Goal: Task Accomplishment & Management: Manage account settings

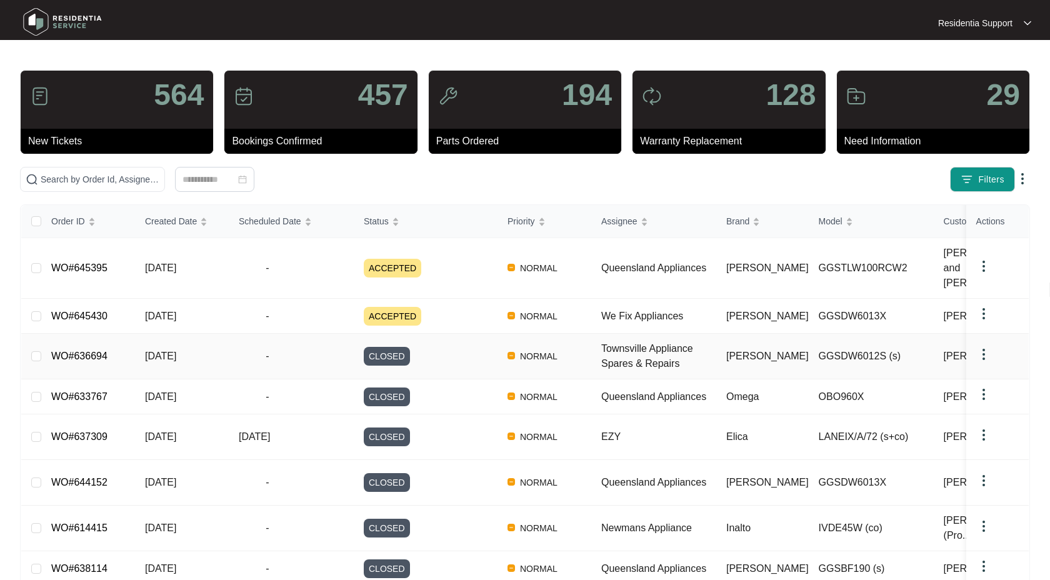
click at [90, 351] on link "WO#636694" at bounding box center [79, 356] width 56 height 11
click at [206, 54] on main "564 New Tickets 457 Bookings Confirmed 194 Parts Ordered 128 Warranty Replaceme…" at bounding box center [525, 376] width 1050 height 753
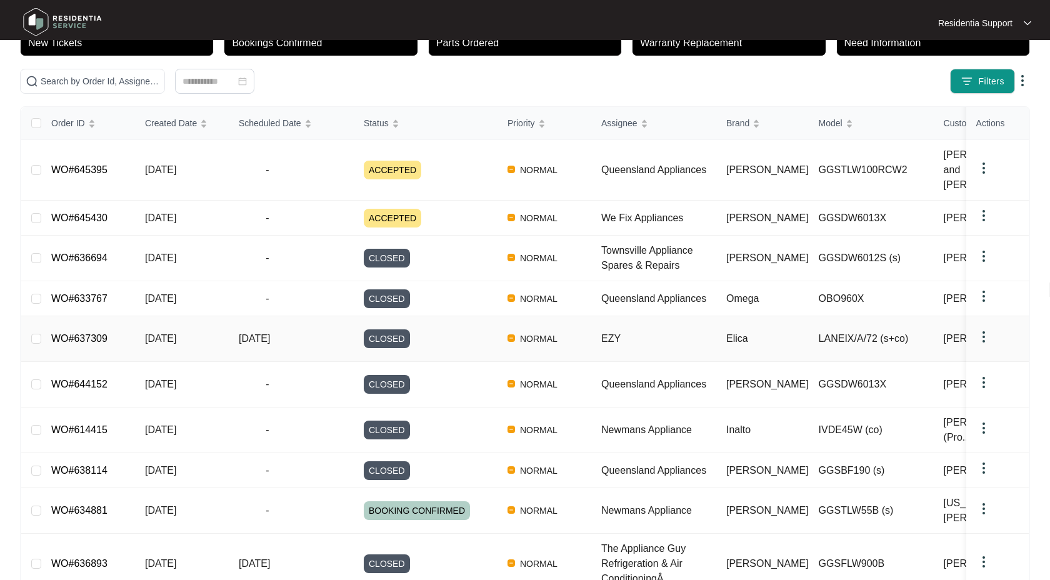
scroll to position [99, 0]
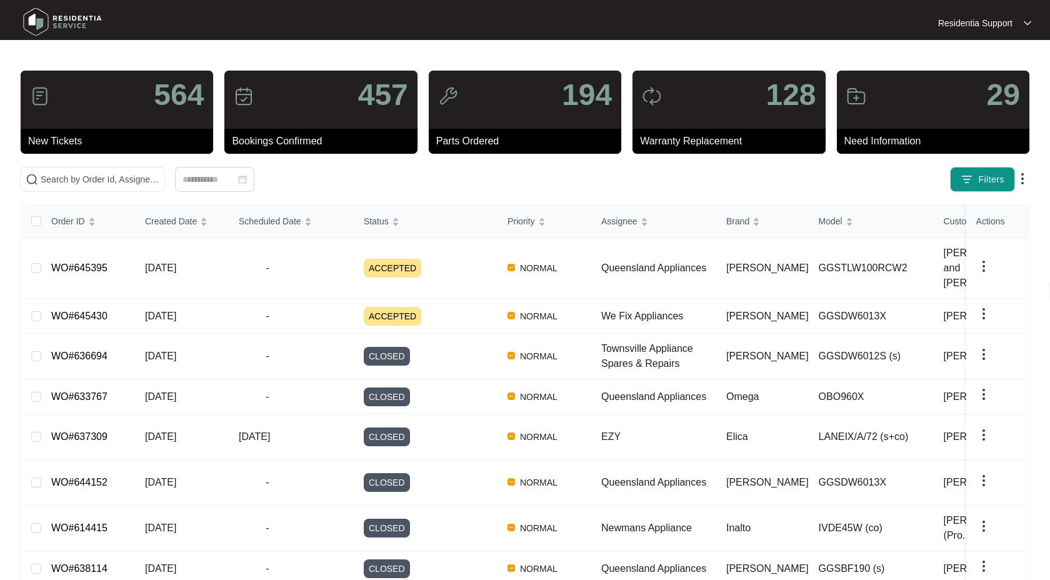
click at [338, 161] on div "564 New Tickets 457 Bookings Confirmed 194 Parts Ordered 128 Warranty Replaceme…" at bounding box center [525, 401] width 1010 height 663
click at [83, 391] on link "WO#633767" at bounding box center [79, 396] width 56 height 11
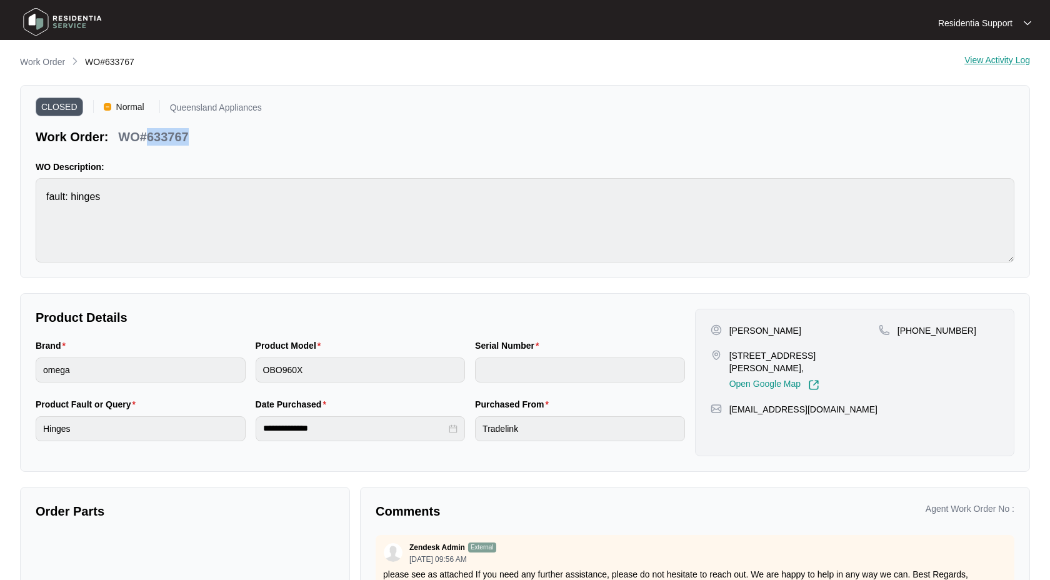
drag, startPoint x: 197, startPoint y: 134, endPoint x: 146, endPoint y: 142, distance: 51.9
click at [146, 142] on div "Work Order: WO#633767" at bounding box center [149, 135] width 226 height 22
copy p "633767"
click at [30, 59] on p "Work Order" at bounding box center [42, 62] width 45 height 13
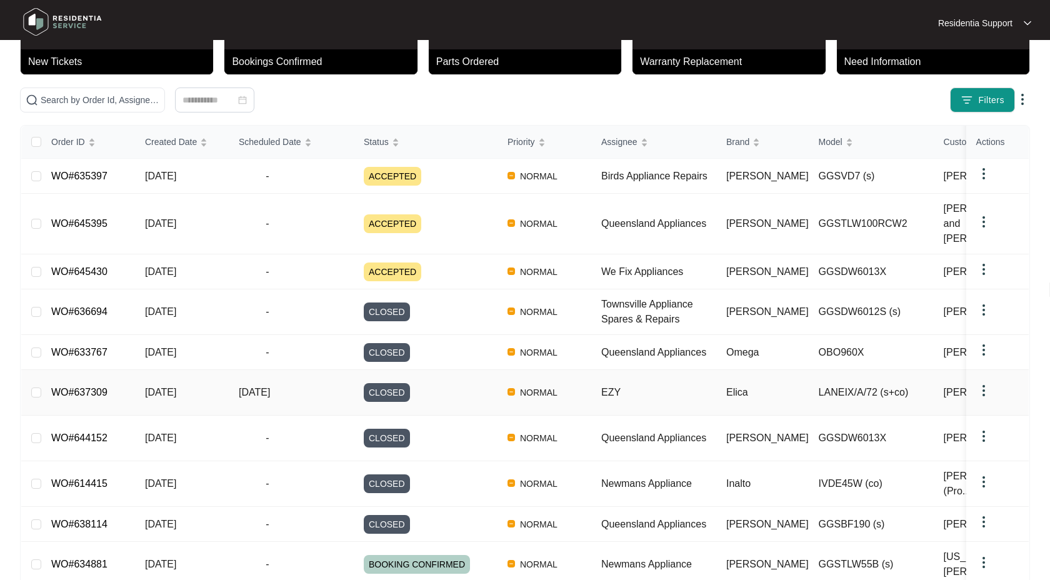
scroll to position [85, 0]
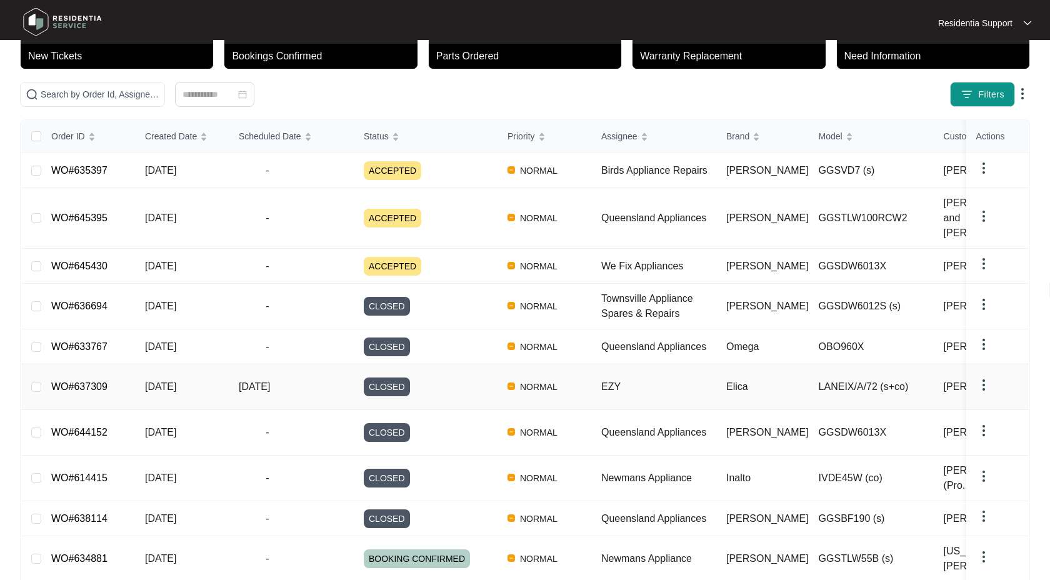
click at [88, 381] on link "WO#637309" at bounding box center [79, 386] width 56 height 11
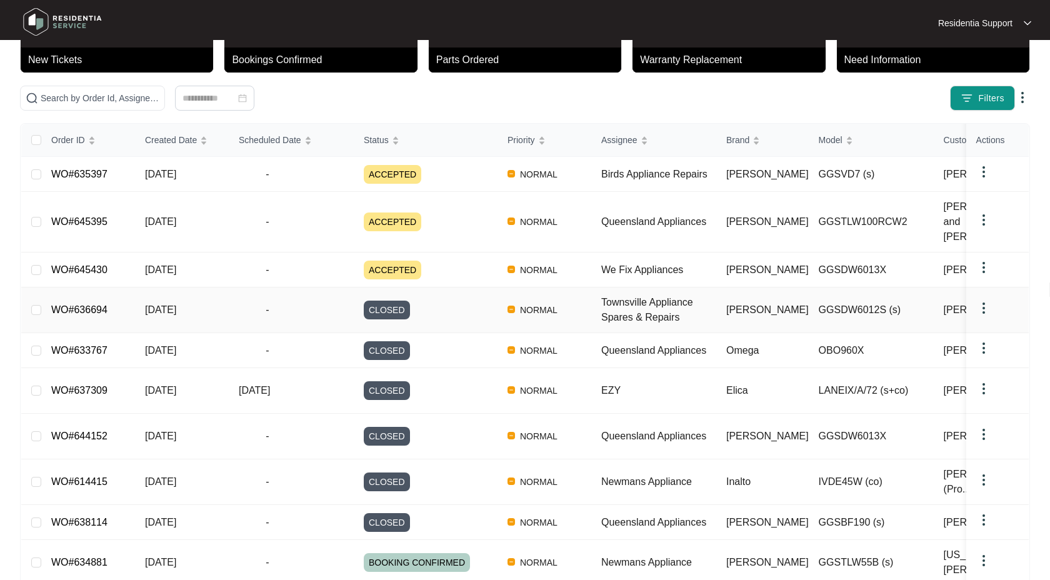
scroll to position [85, 0]
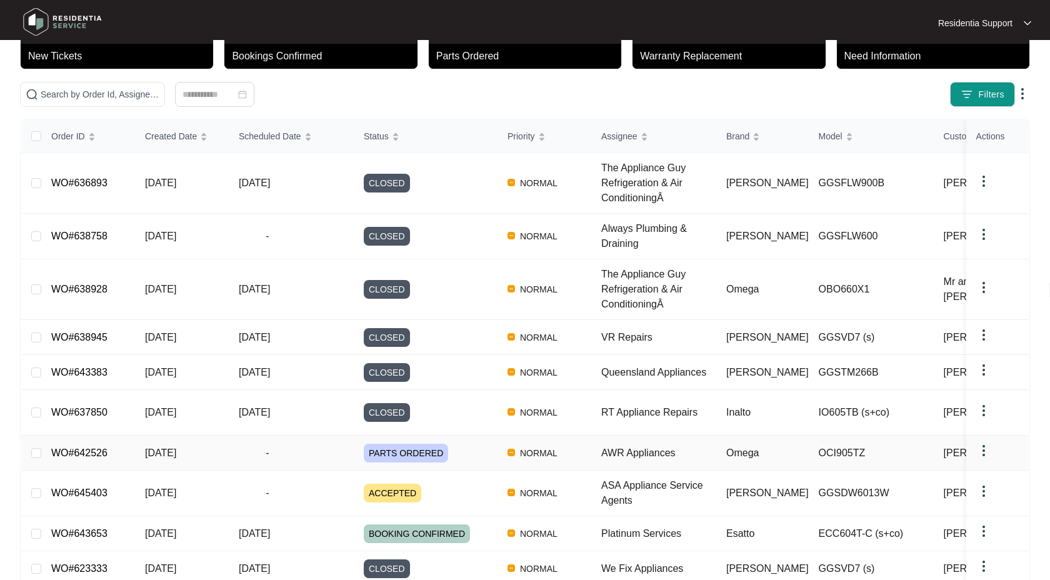
scroll to position [149, 0]
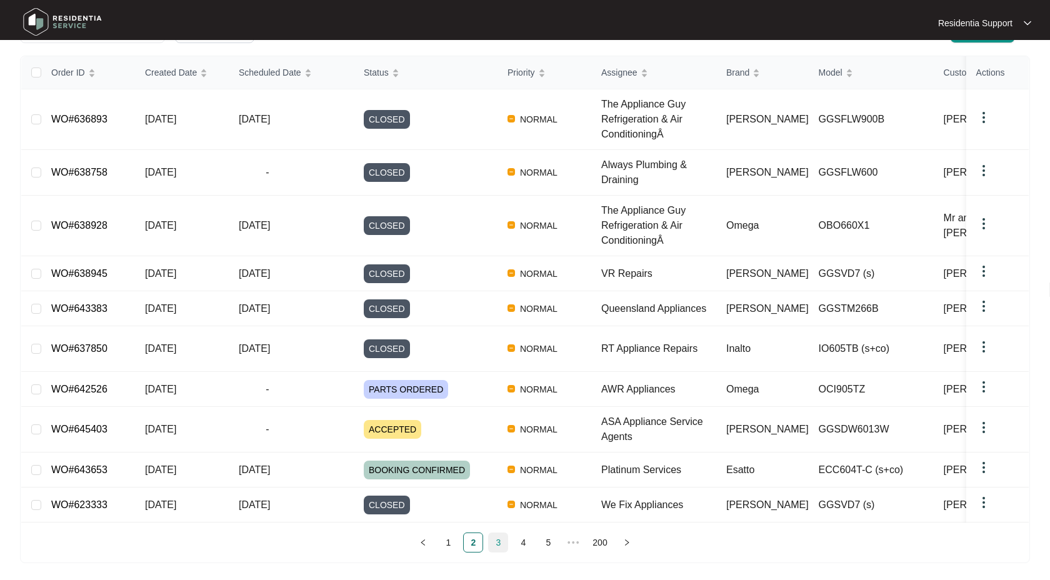
click at [505, 536] on link "3" at bounding box center [498, 542] width 19 height 19
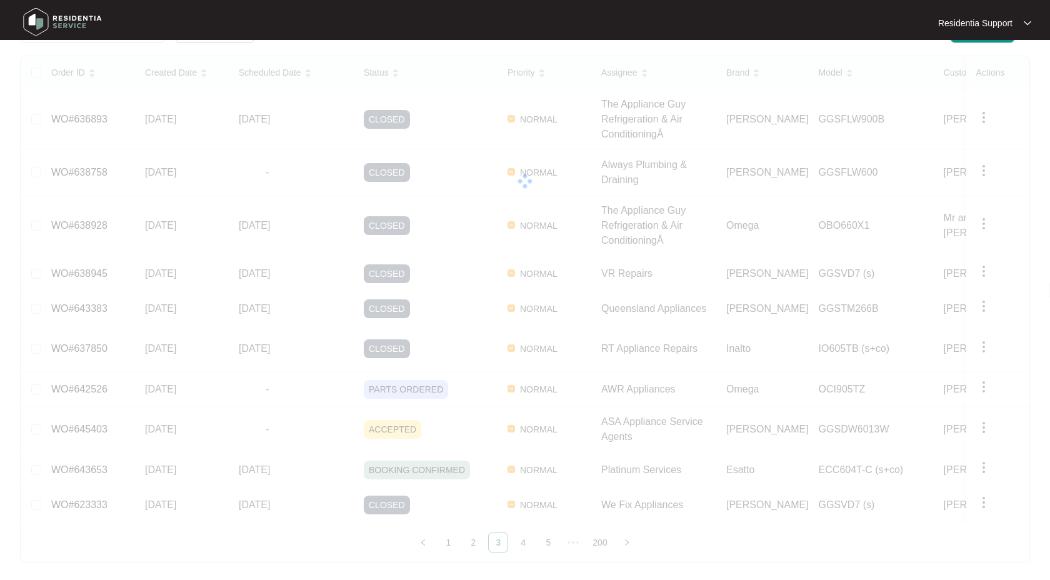
scroll to position [126, 0]
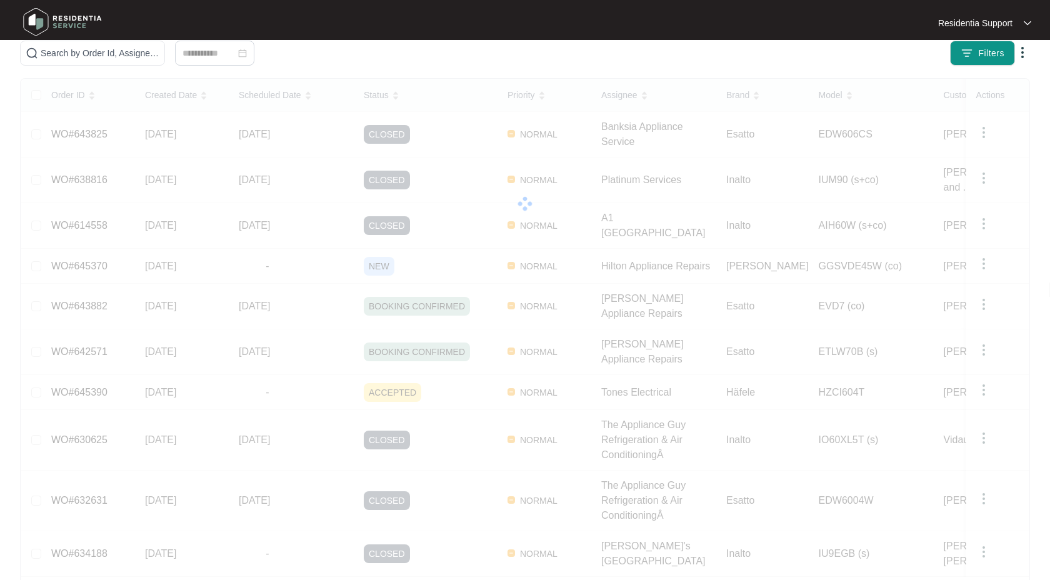
scroll to position [85, 0]
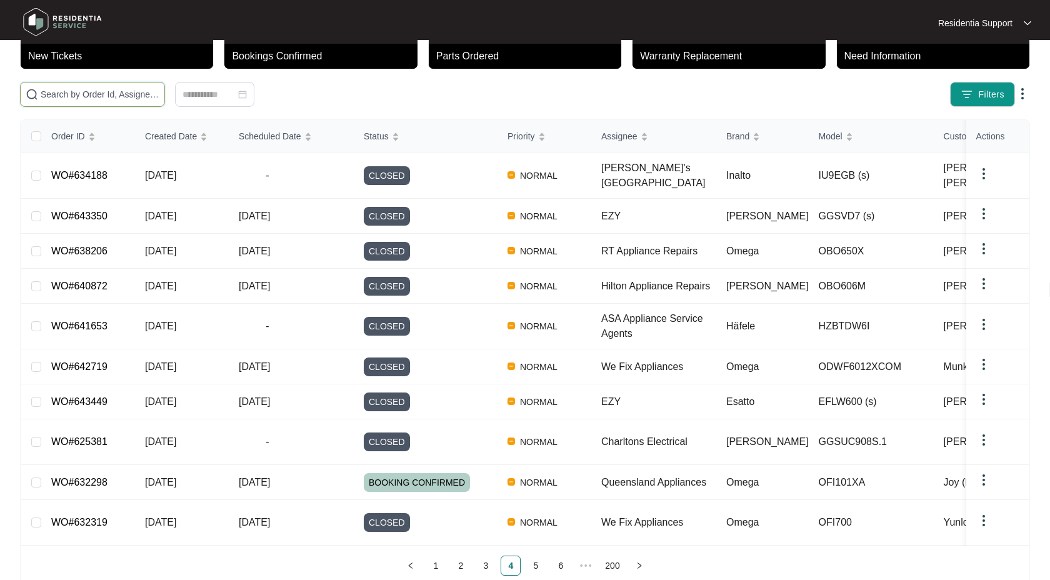
click at [93, 92] on input "text" at bounding box center [100, 95] width 119 height 14
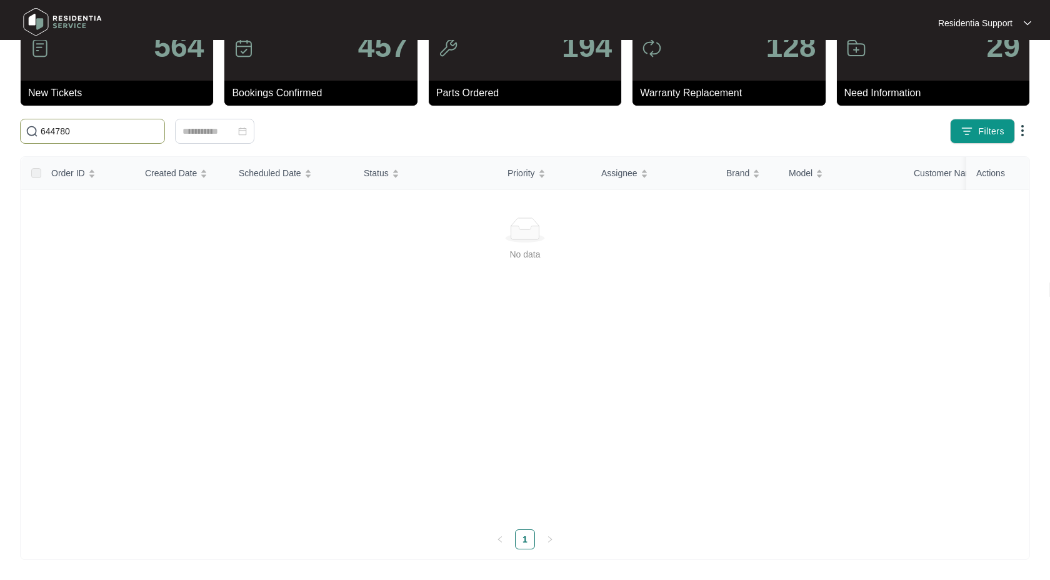
scroll to position [0, 0]
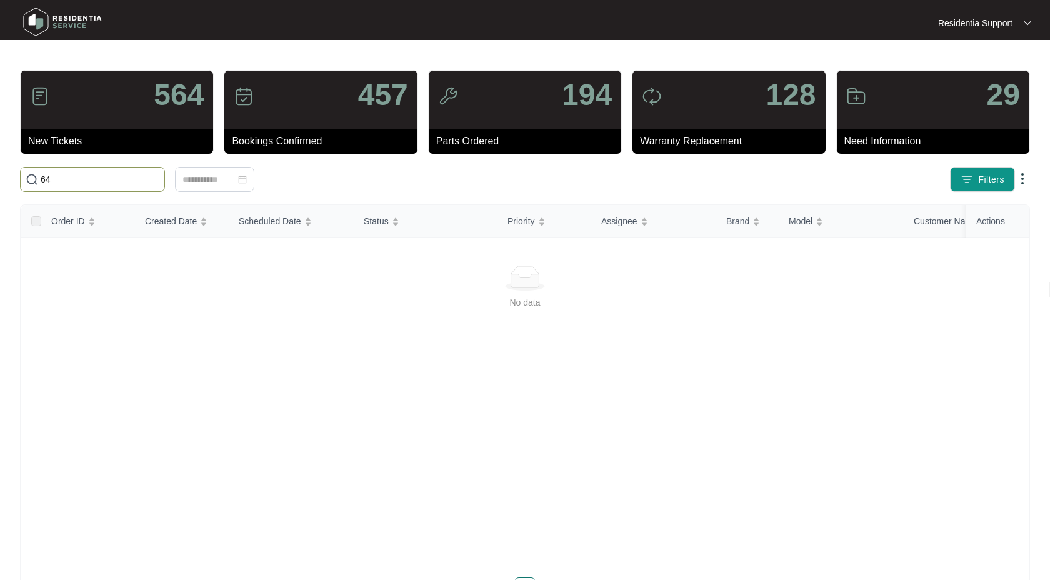
type input "6"
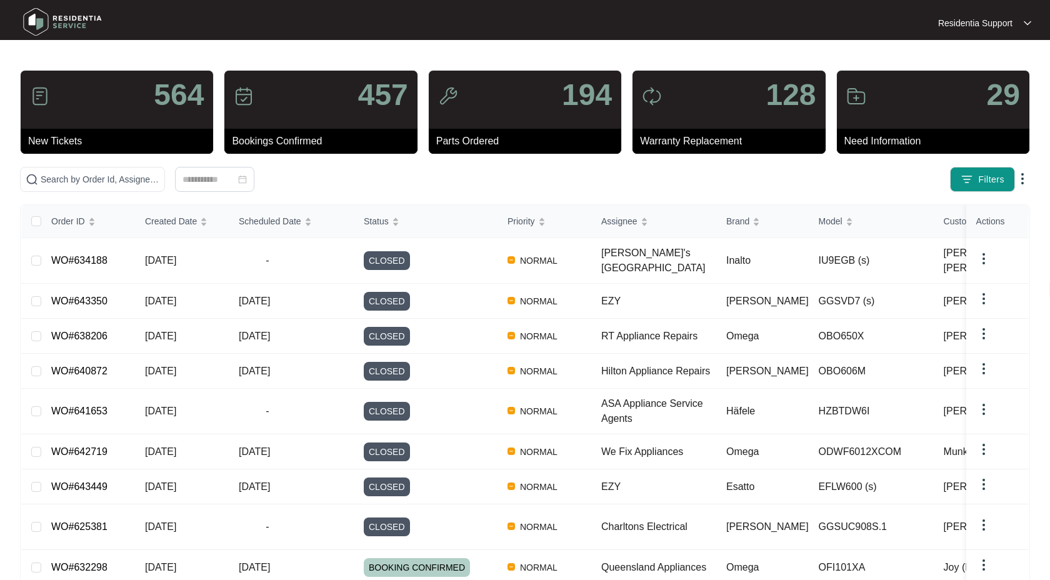
click at [393, 173] on div at bounding box center [215, 179] width 390 height 25
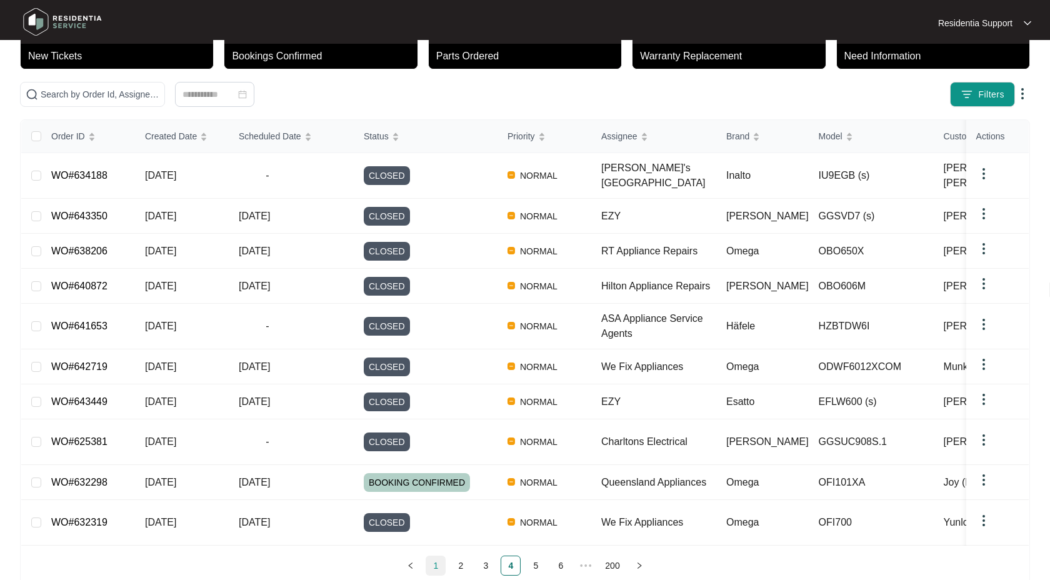
click at [433, 556] on link "1" at bounding box center [435, 565] width 19 height 19
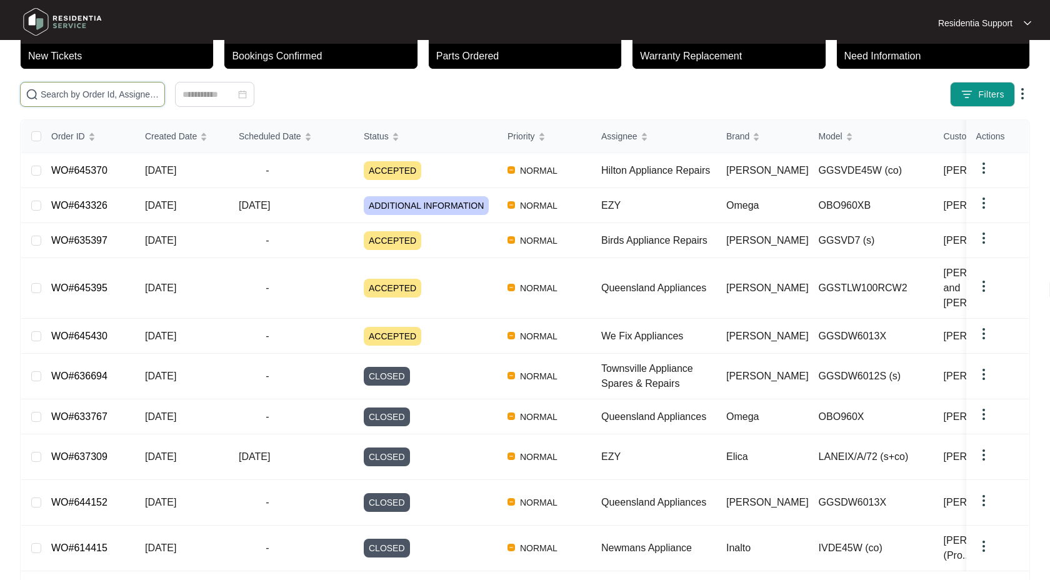
click at [87, 97] on input "text" at bounding box center [100, 95] width 119 height 14
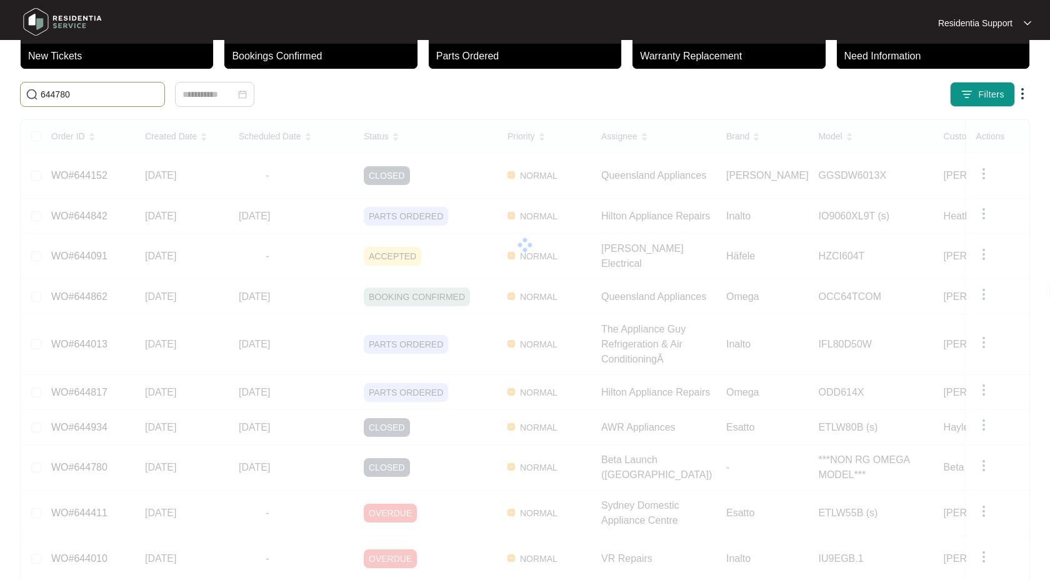
scroll to position [0, 0]
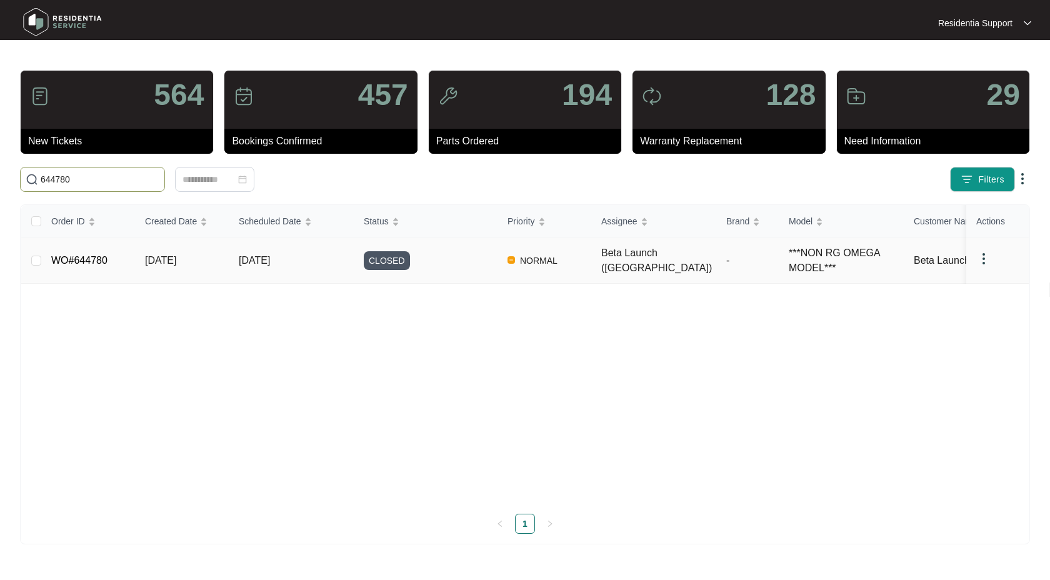
type input "644780"
click at [79, 266] on td "WO#644780" at bounding box center [88, 261] width 94 height 46
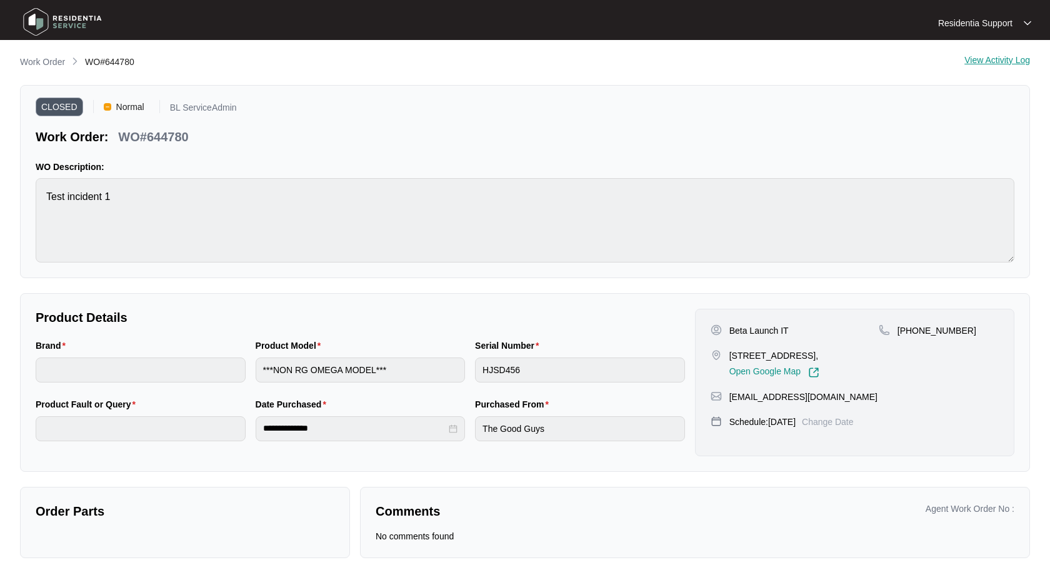
click at [51, 70] on div "**********" at bounding box center [525, 306] width 1010 height 503
click at [45, 61] on p "Work Order" at bounding box center [42, 62] width 45 height 13
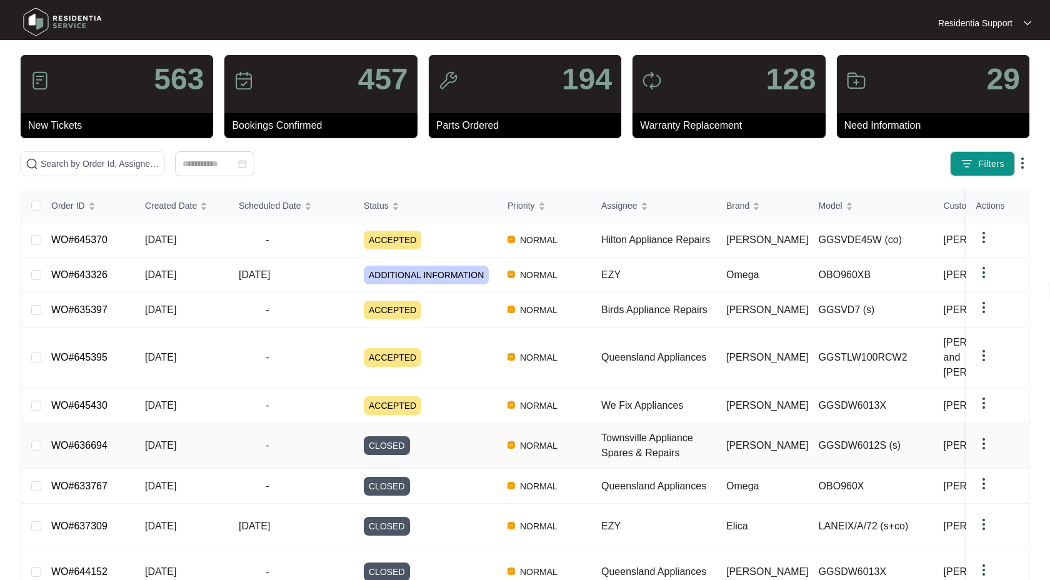
scroll to position [18, 0]
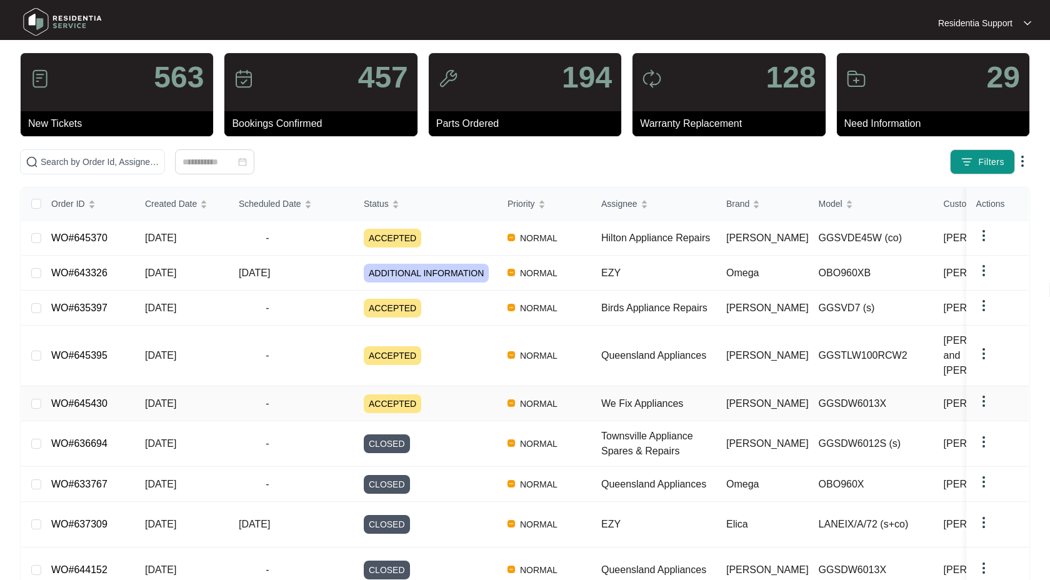
click at [84, 398] on link "WO#645430" at bounding box center [79, 403] width 56 height 11
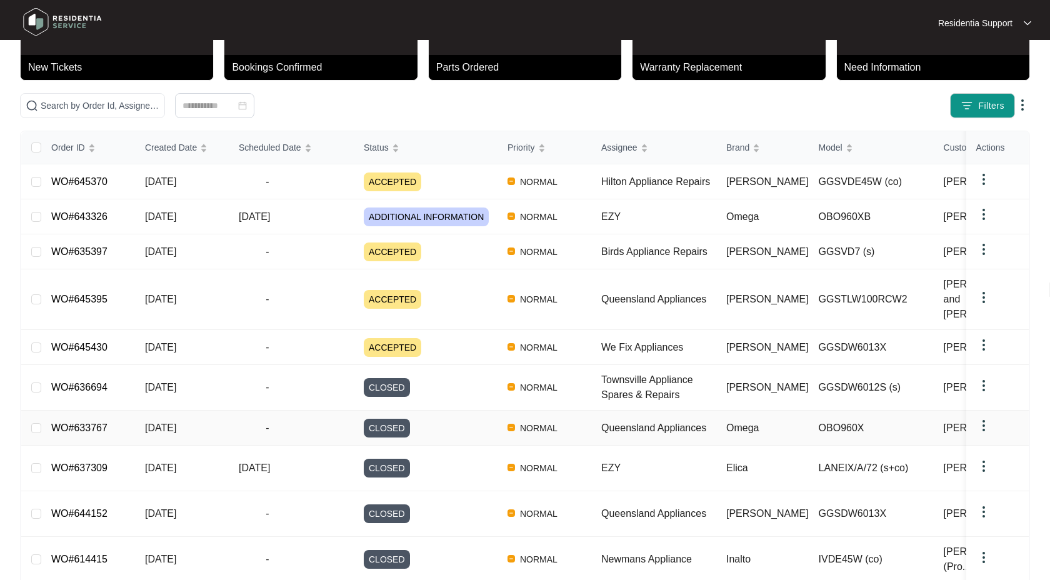
scroll to position [85, 0]
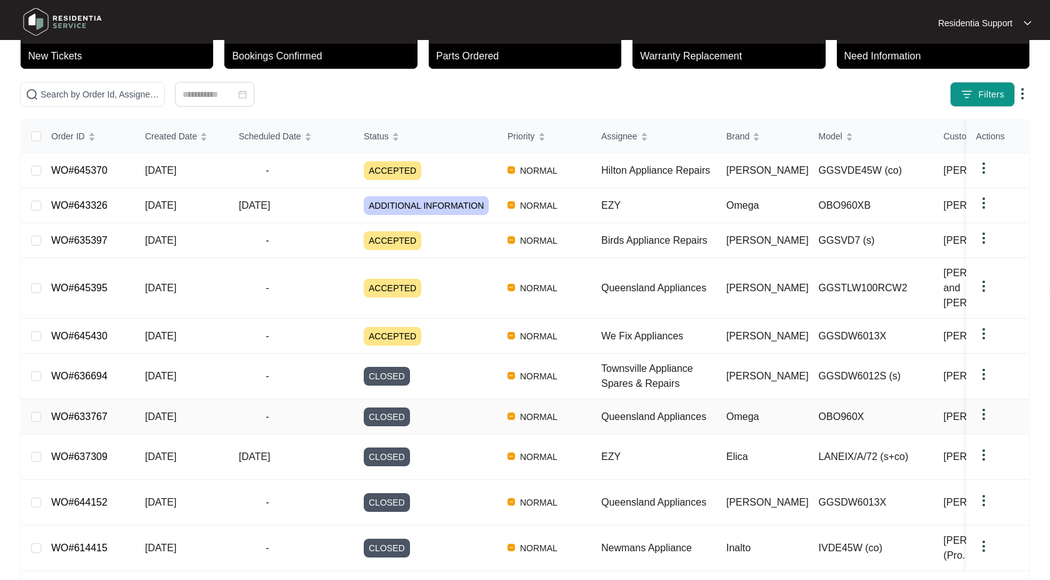
click at [95, 411] on link "WO#633767" at bounding box center [79, 416] width 56 height 11
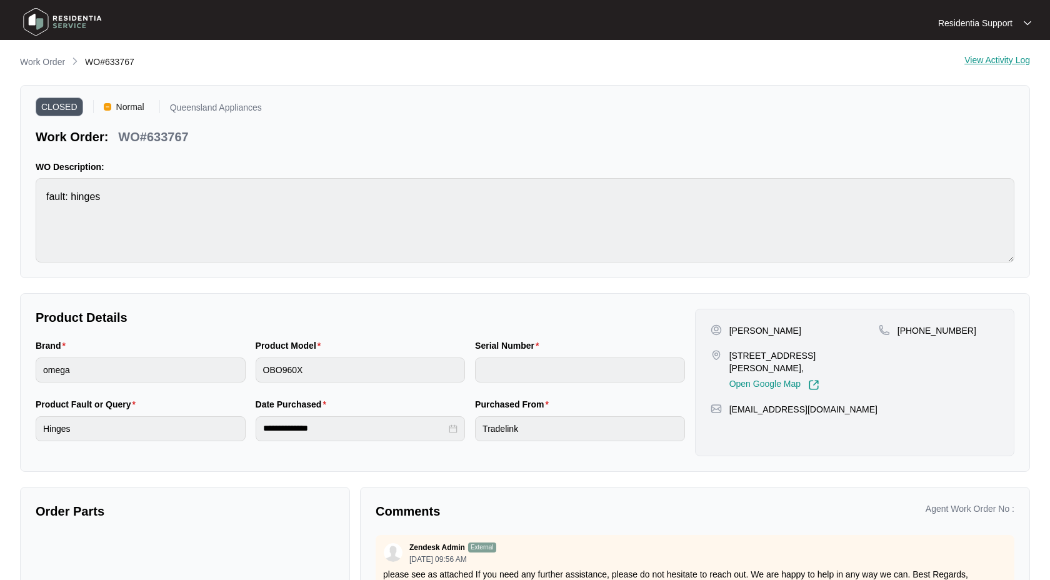
click at [1020, 60] on div "View Activity Log" at bounding box center [998, 62] width 66 height 15
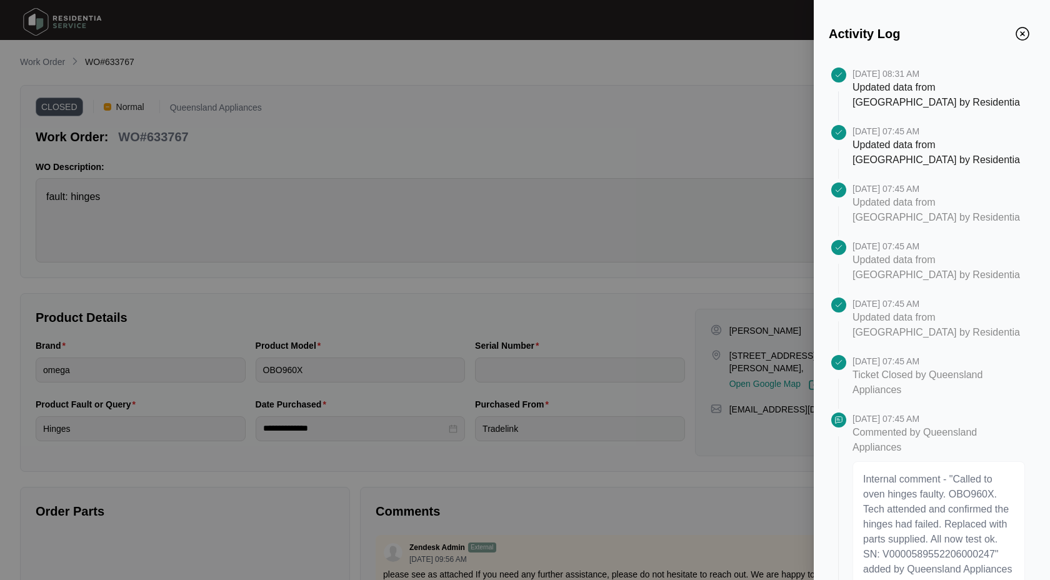
drag, startPoint x: 909, startPoint y: 74, endPoint x: 968, endPoint y: 74, distance: 58.8
click at [968, 74] on p "[DATE] 08:31 AM" at bounding box center [939, 74] width 173 height 13
click at [933, 104] on p "Updated data from [GEOGRAPHIC_DATA] by Residentia" at bounding box center [939, 95] width 173 height 30
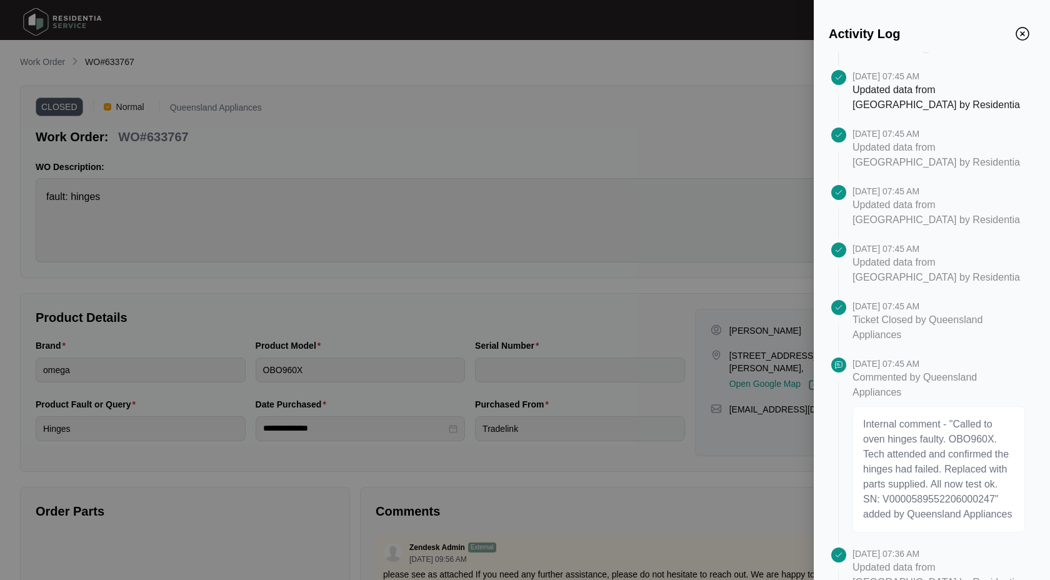
scroll to position [54, 0]
drag, startPoint x: 852, startPoint y: 317, endPoint x: 910, endPoint y: 336, distance: 61.9
click at [911, 336] on div "[DATE] 07:45 AM Ticket Closed by Queensland Appliances" at bounding box center [932, 330] width 206 height 58
click at [923, 337] on p "Ticket Closed by Queensland Appliances" at bounding box center [939, 329] width 173 height 30
click at [1024, 30] on img "Close" at bounding box center [1023, 34] width 14 height 14
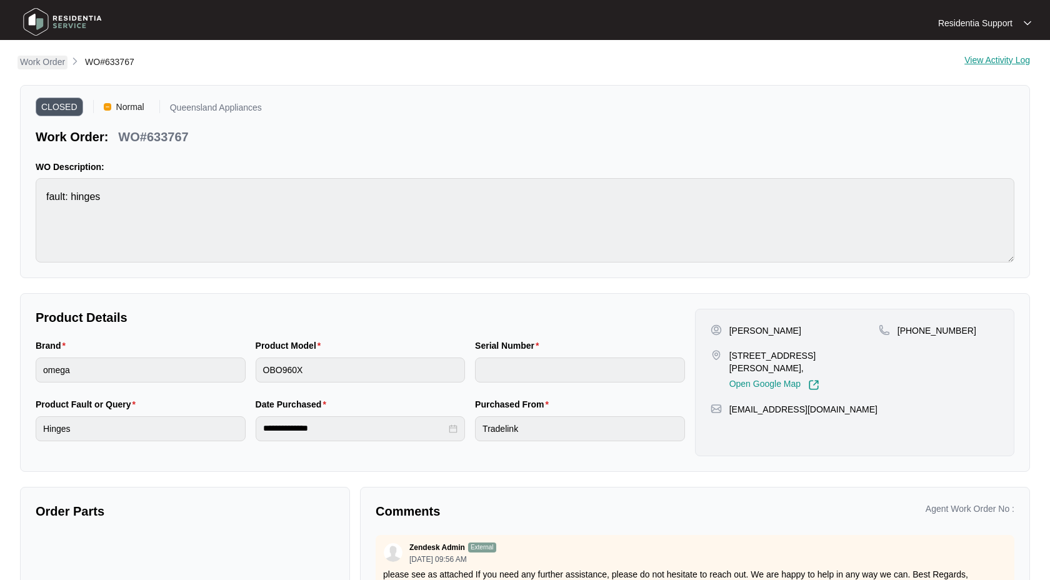
click at [43, 63] on p "Work Order" at bounding box center [42, 62] width 45 height 13
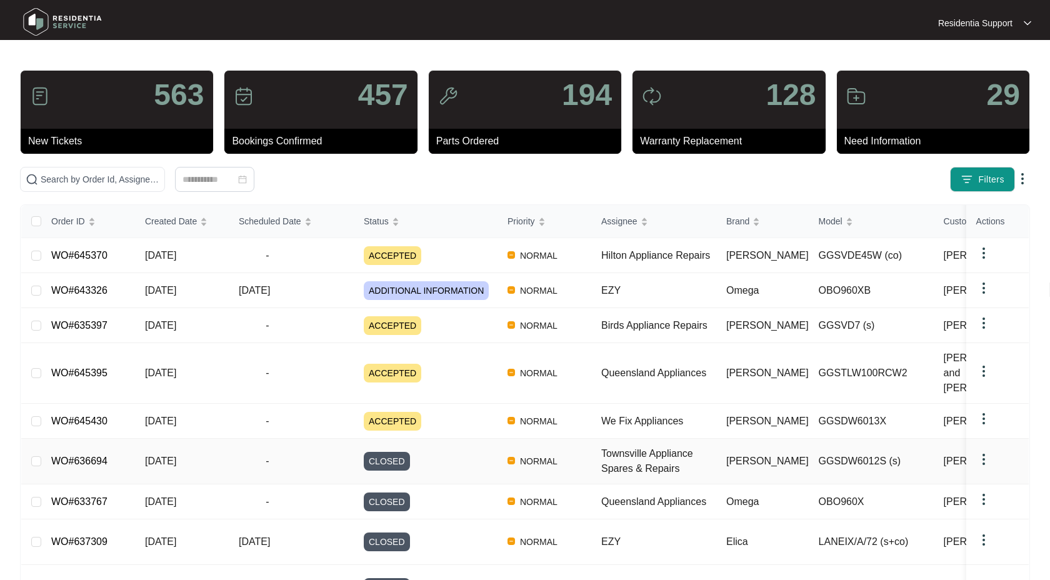
scroll to position [85, 0]
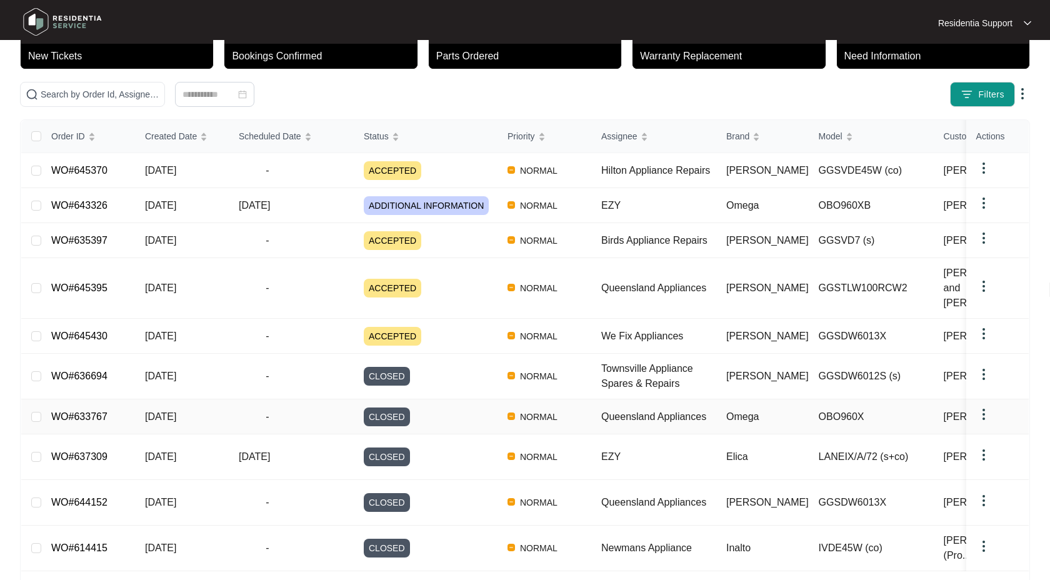
click at [81, 411] on link "WO#633767" at bounding box center [79, 416] width 56 height 11
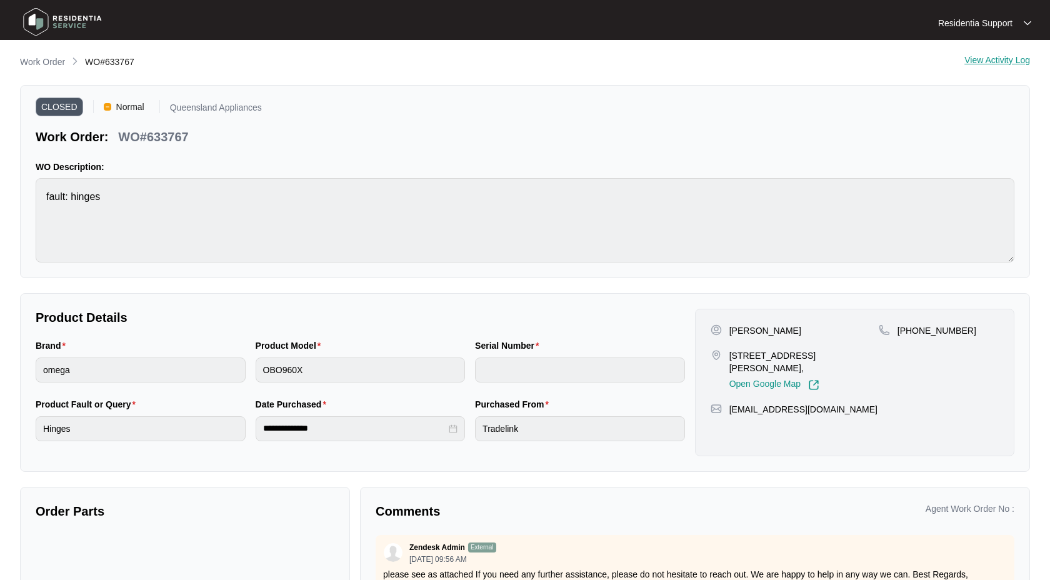
click at [998, 59] on div "View Activity Log" at bounding box center [998, 62] width 66 height 15
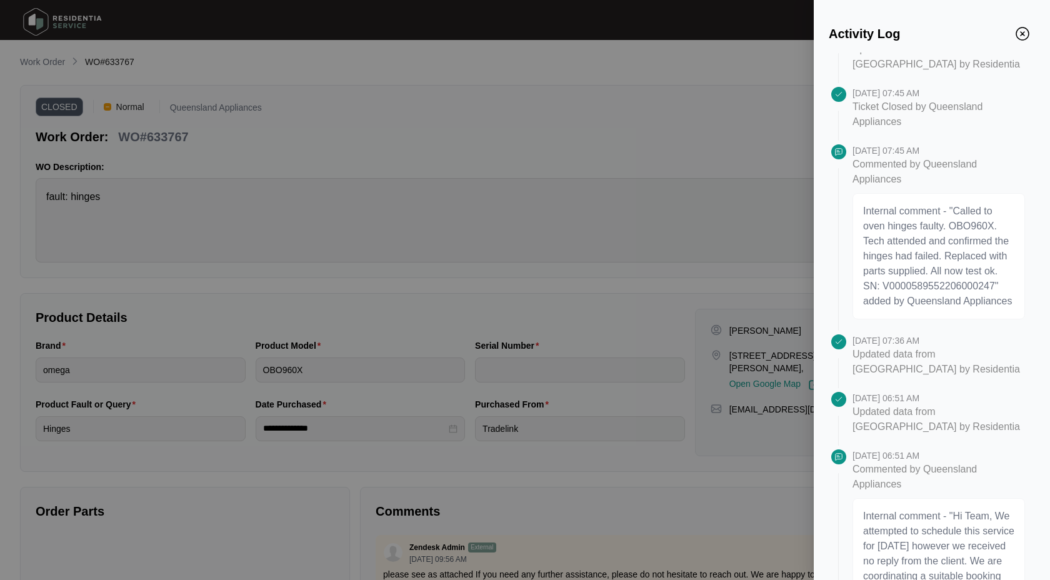
scroll to position [334, 0]
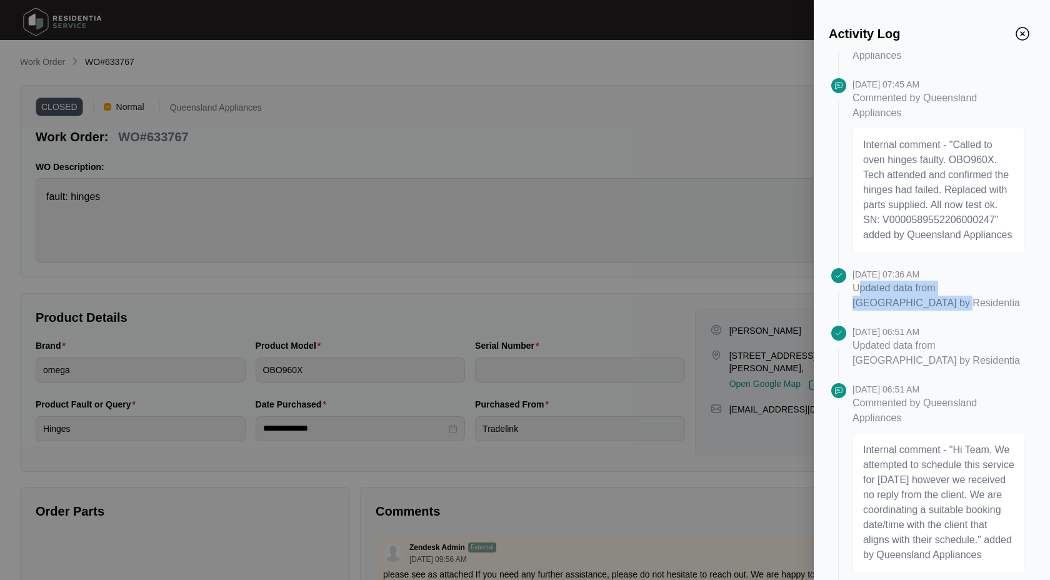
drag, startPoint x: 857, startPoint y: 289, endPoint x: 908, endPoint y: 298, distance: 52.5
click at [908, 298] on p "Updated data from [GEOGRAPHIC_DATA] by Residentia" at bounding box center [939, 296] width 173 height 30
click at [937, 302] on p "Updated data from [GEOGRAPHIC_DATA] by Residentia" at bounding box center [939, 296] width 173 height 30
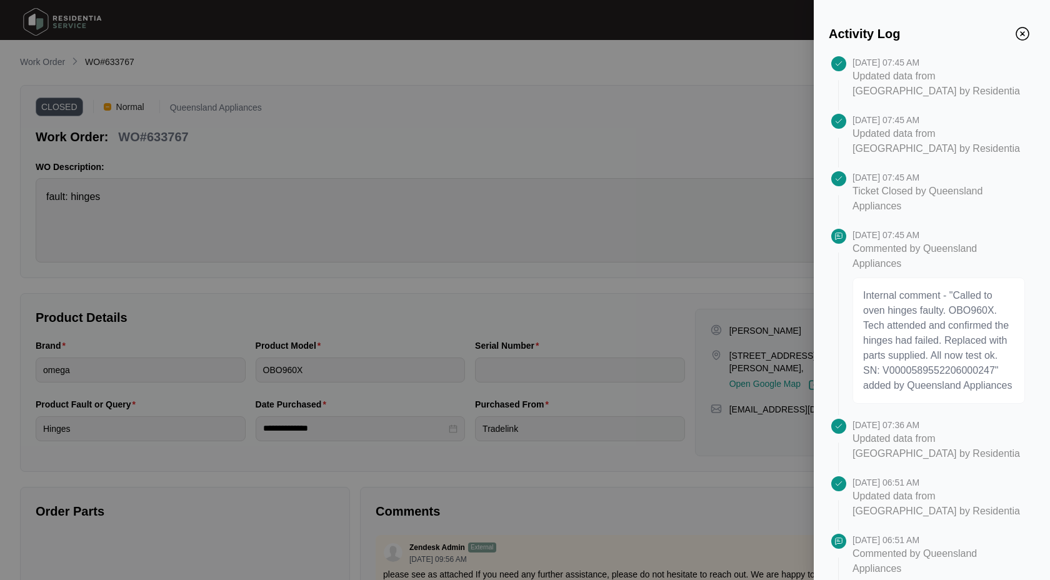
scroll to position [101, 0]
